Goal: Transaction & Acquisition: Book appointment/travel/reservation

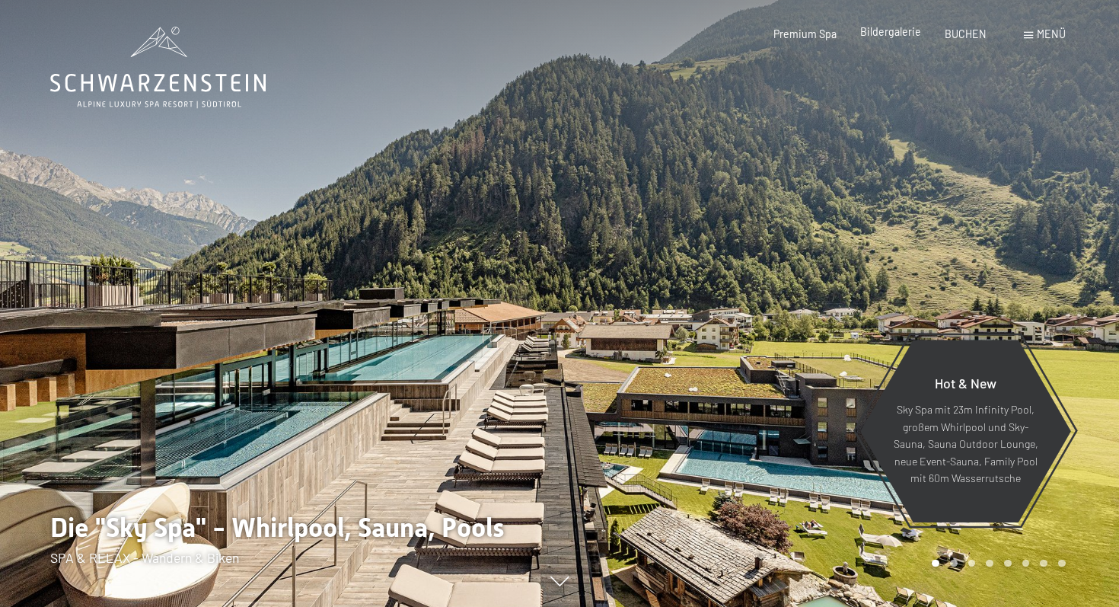
click at [886, 30] on span "Bildergalerie" at bounding box center [891, 31] width 61 height 13
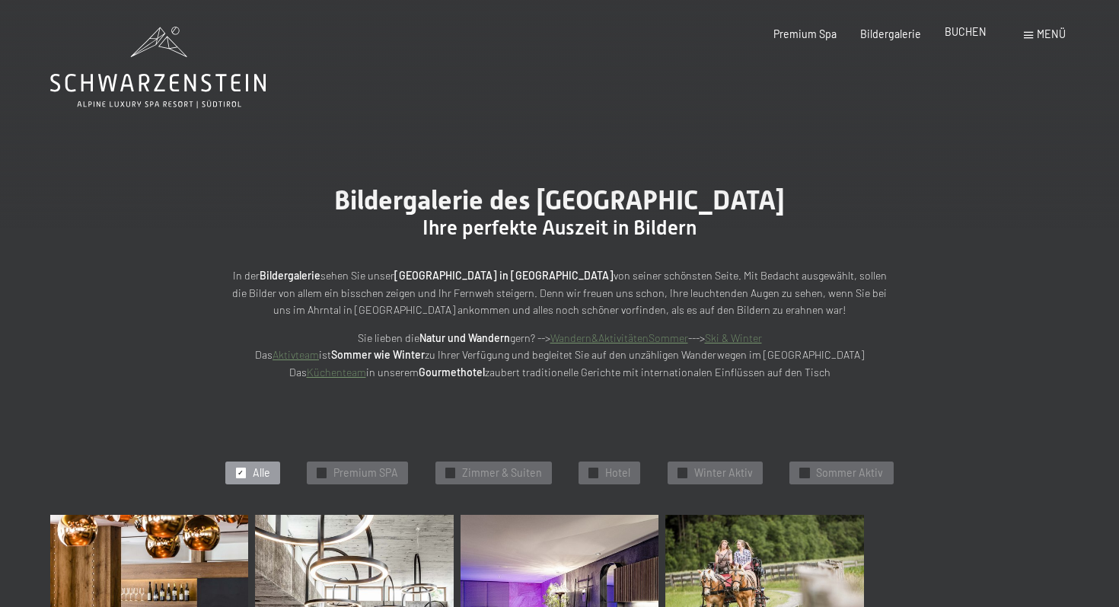
click at [969, 39] on div "BUCHEN" at bounding box center [966, 31] width 42 height 15
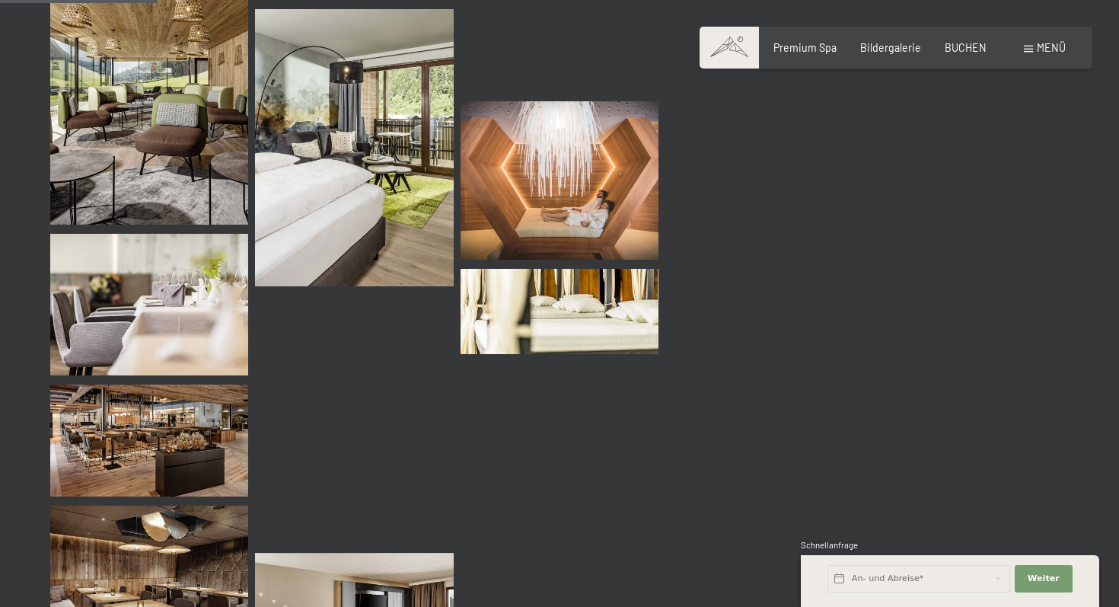
scroll to position [2226, 0]
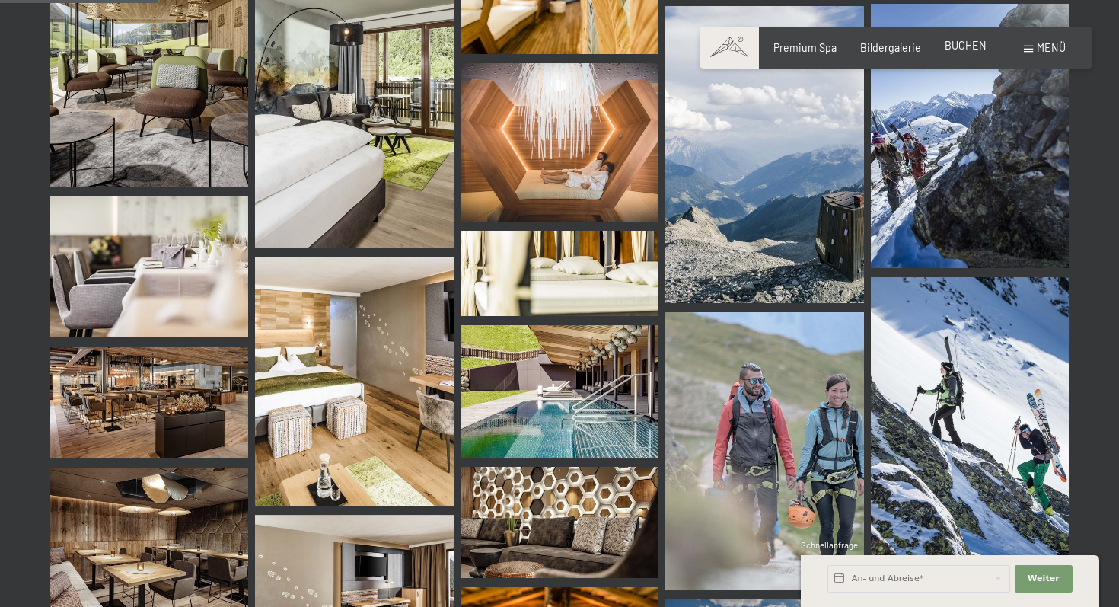
click at [961, 42] on span "BUCHEN" at bounding box center [966, 45] width 42 height 13
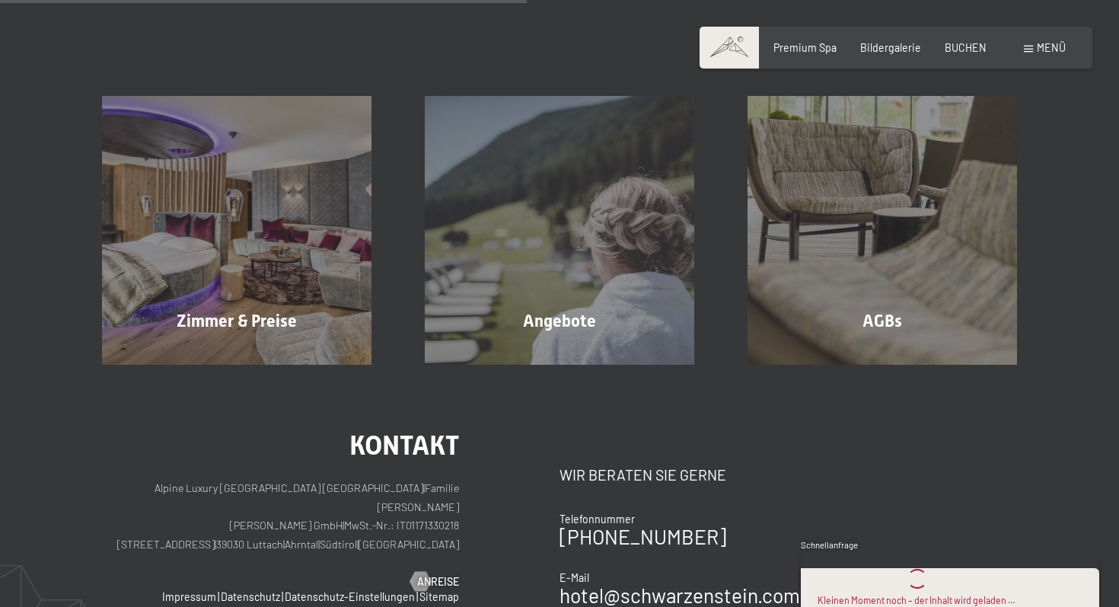
scroll to position [293, 0]
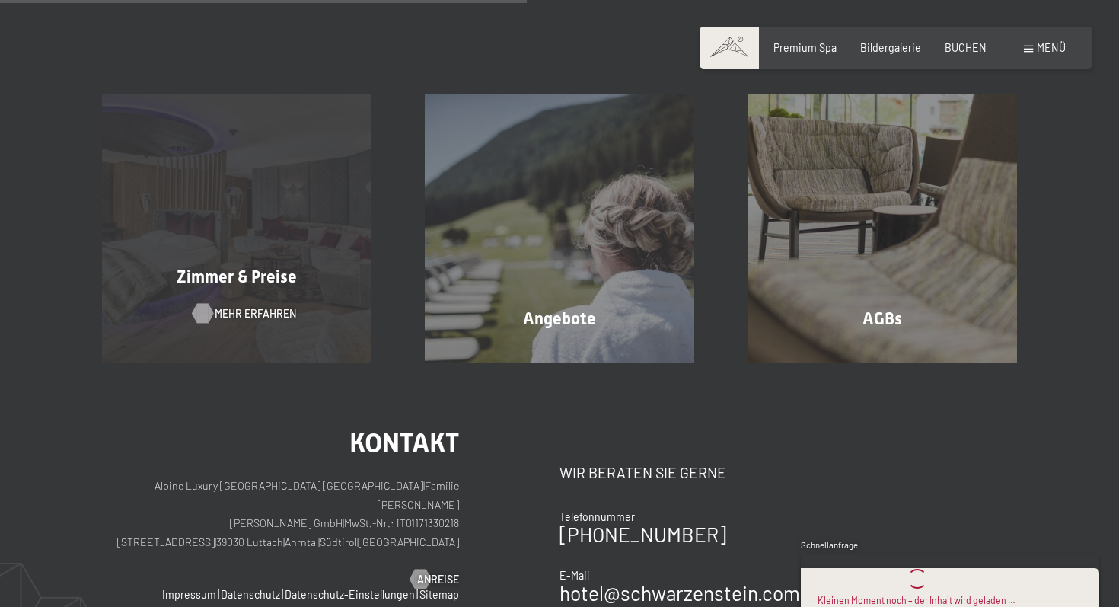
click at [263, 318] on span "Mehr erfahren" at bounding box center [255, 313] width 81 height 15
click at [241, 267] on span "Zimmer & Preise" at bounding box center [237, 276] width 120 height 19
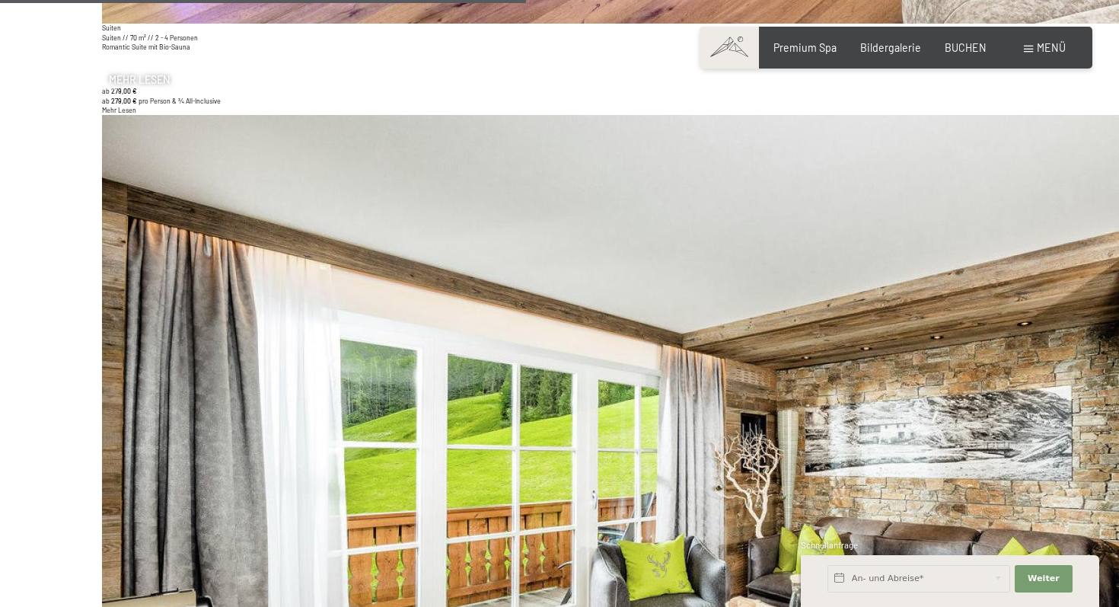
scroll to position [3635, 0]
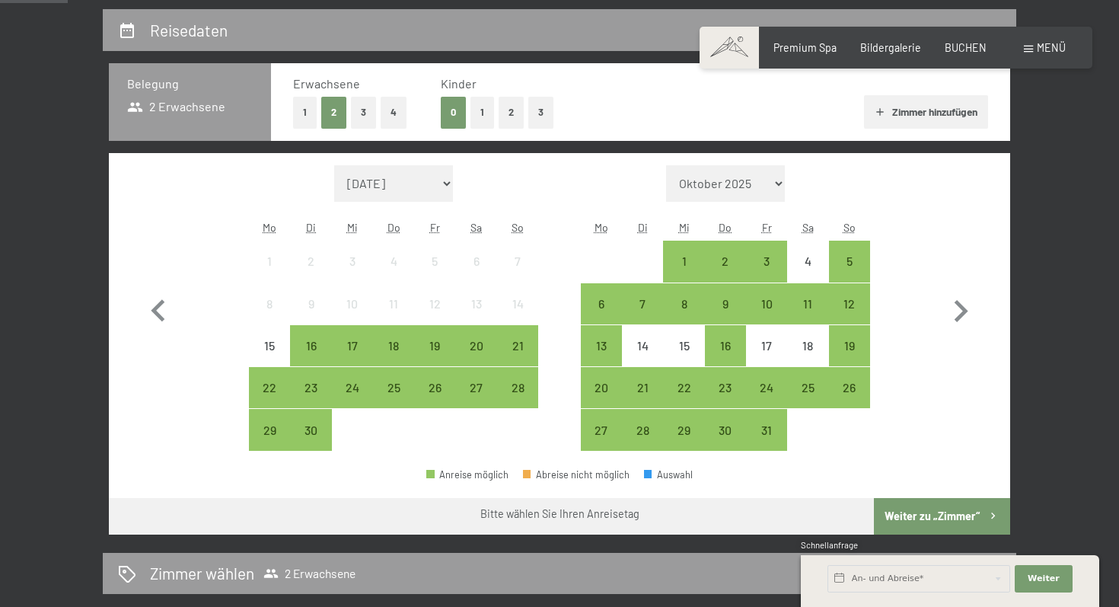
scroll to position [311, 0]
